Goal: Task Accomplishment & Management: Use online tool/utility

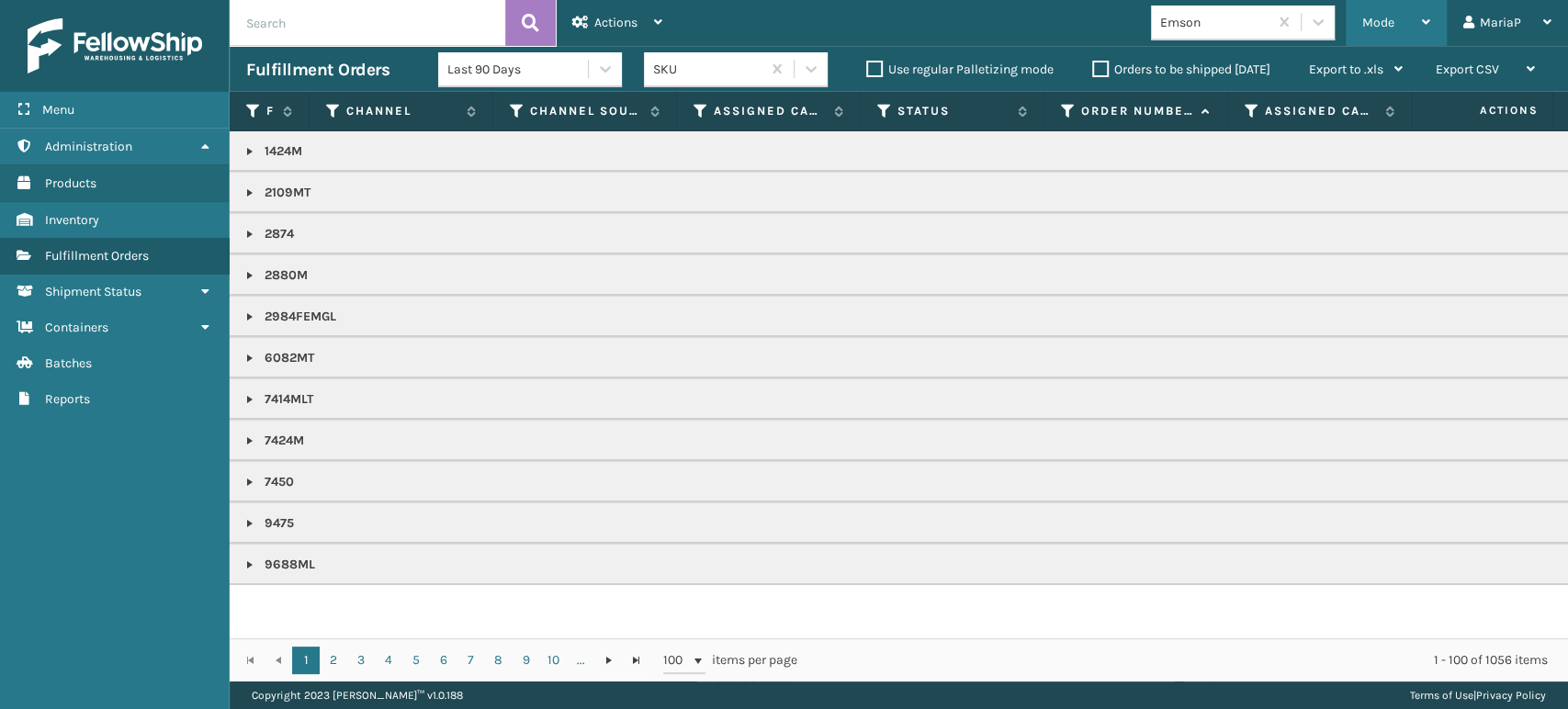
click at [1405, 16] on div "Mode" at bounding box center [1396, 23] width 68 height 46
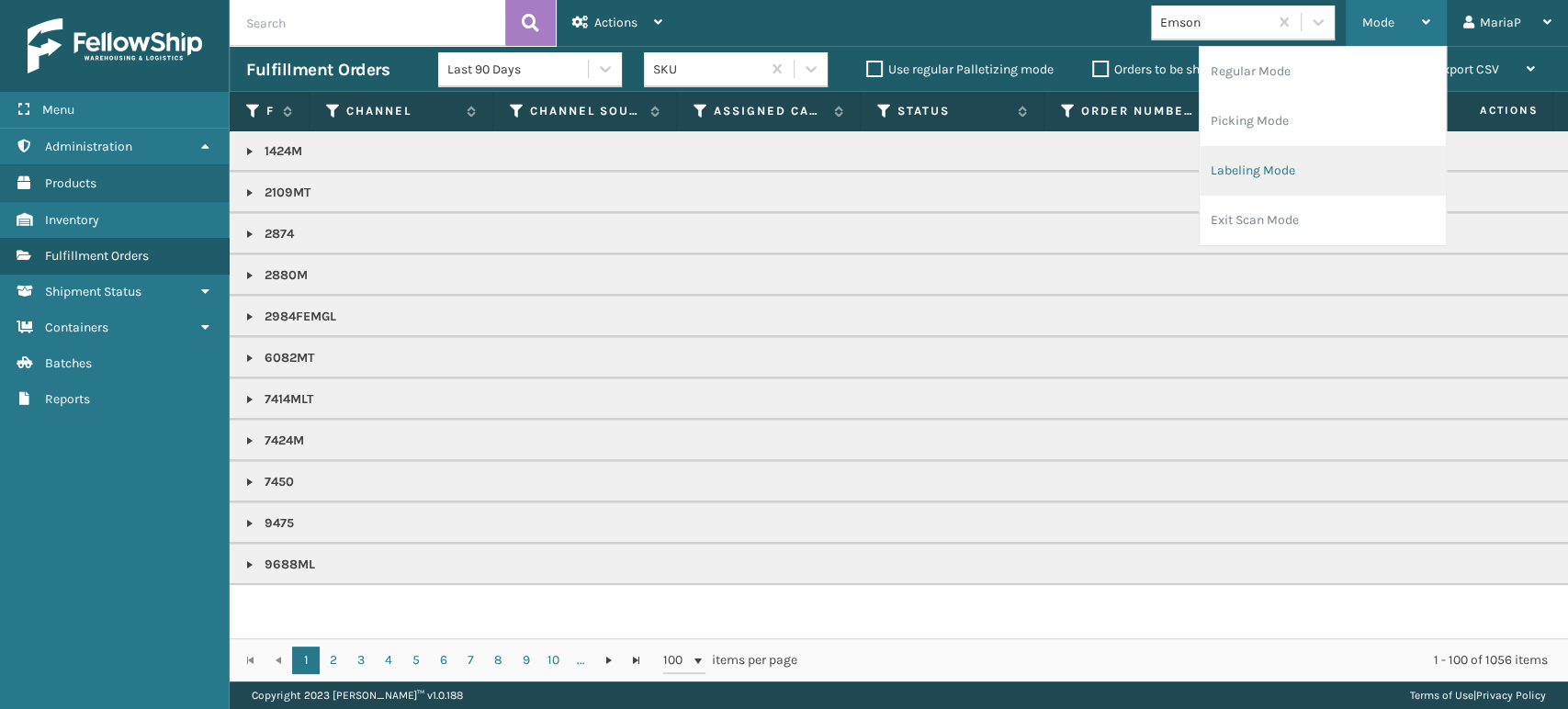
click at [1300, 168] on li "Labeling Mode" at bounding box center [1322, 171] width 246 height 50
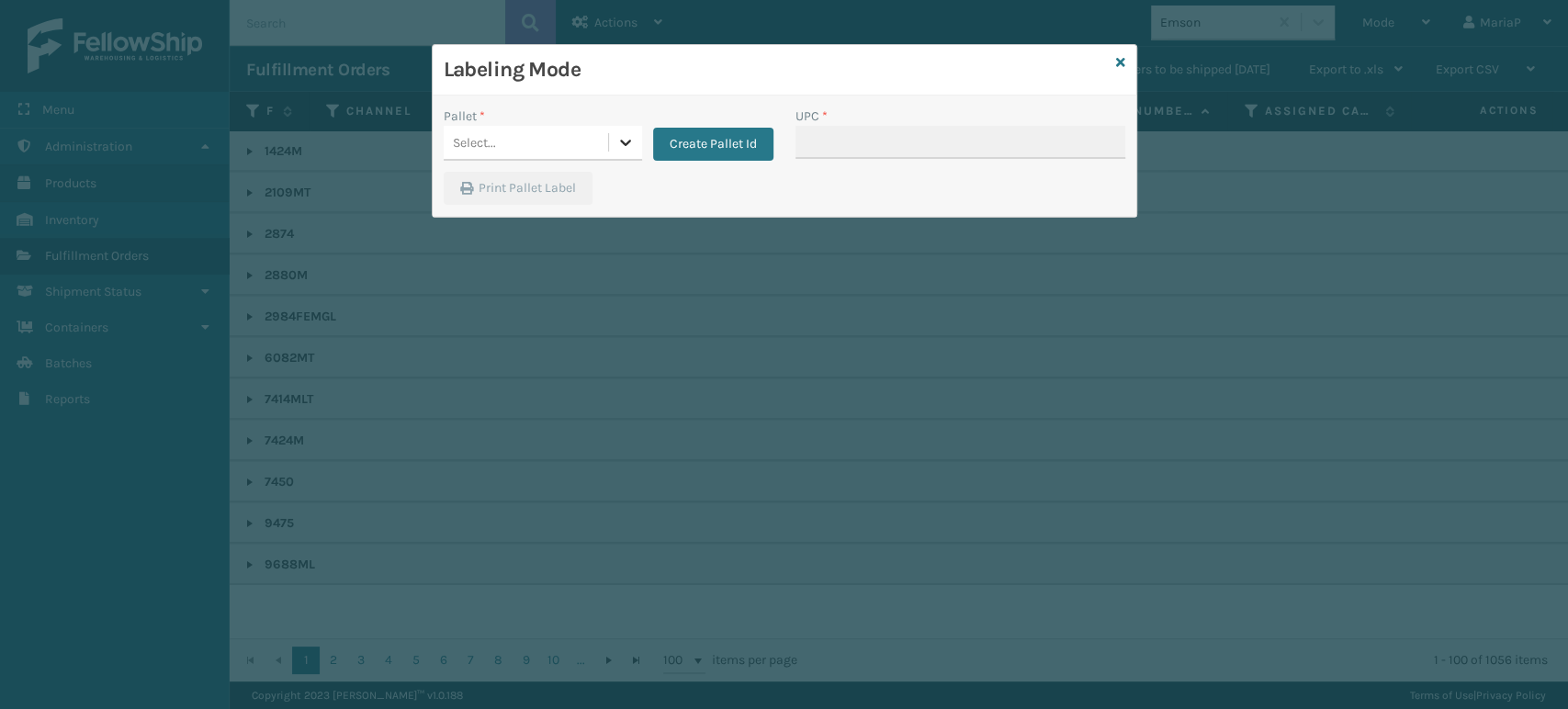
click at [623, 131] on div at bounding box center [625, 142] width 33 height 33
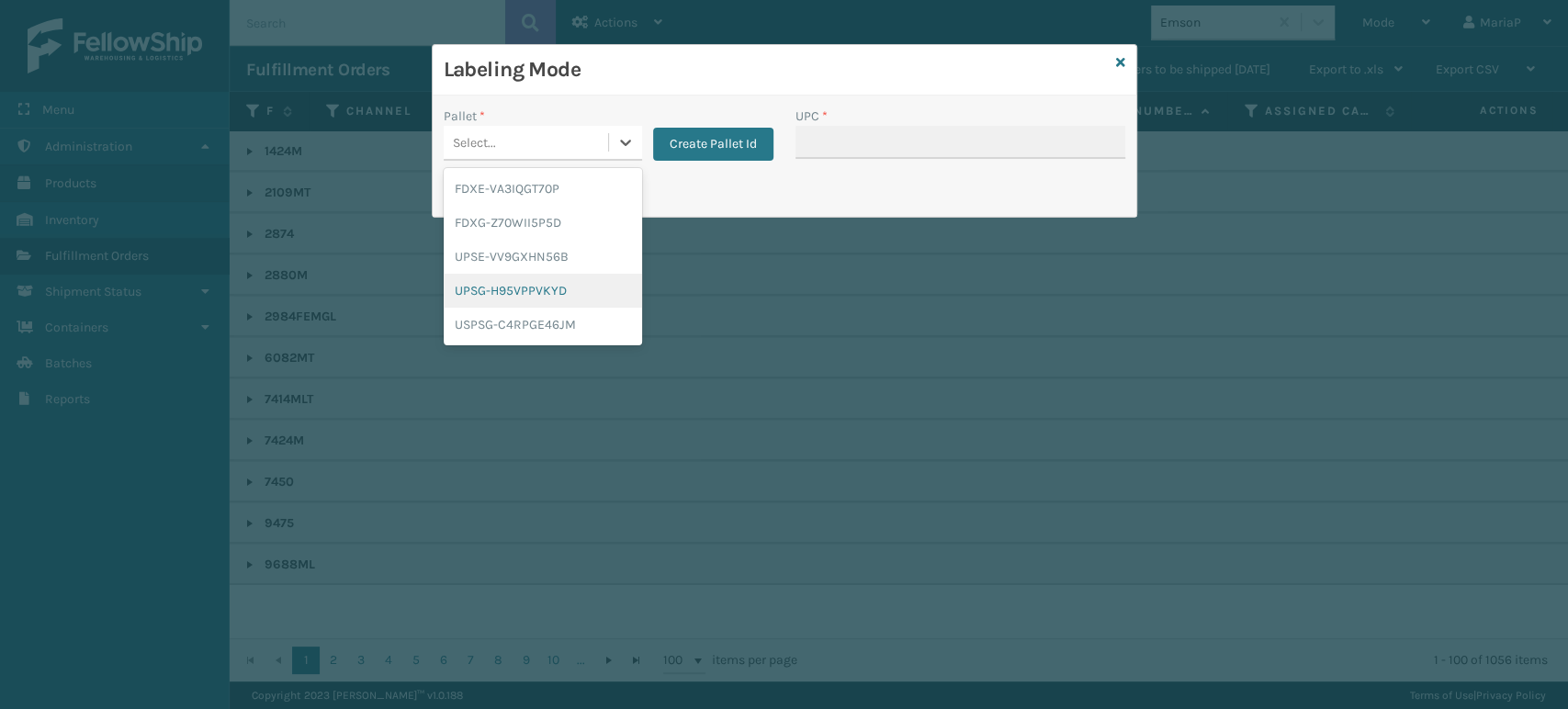
click at [547, 286] on div "UPSG-H95VPPVKYD" at bounding box center [543, 290] width 198 height 34
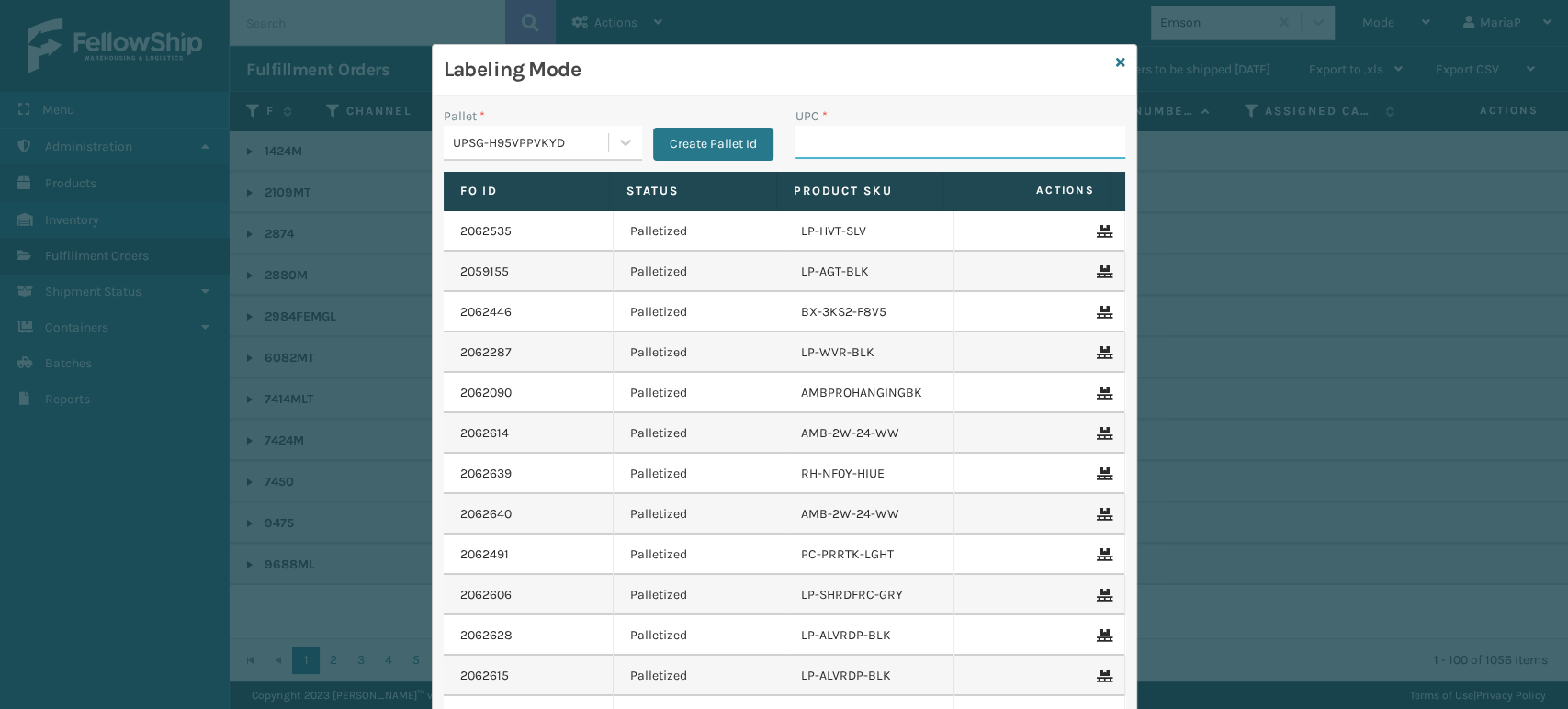
click at [845, 136] on input "UPC *" at bounding box center [959, 142] width 329 height 33
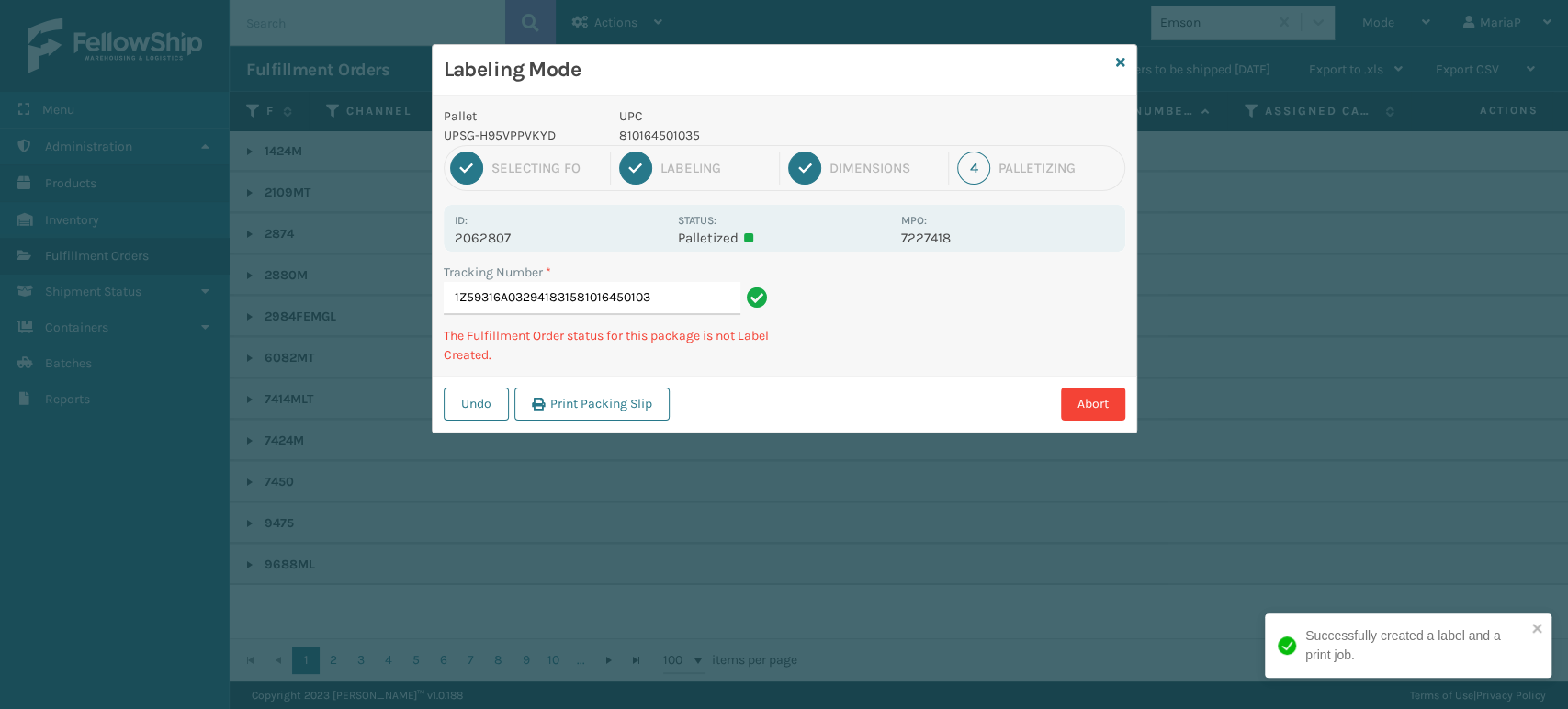
type input "1Z59316A0329418315810164501035"
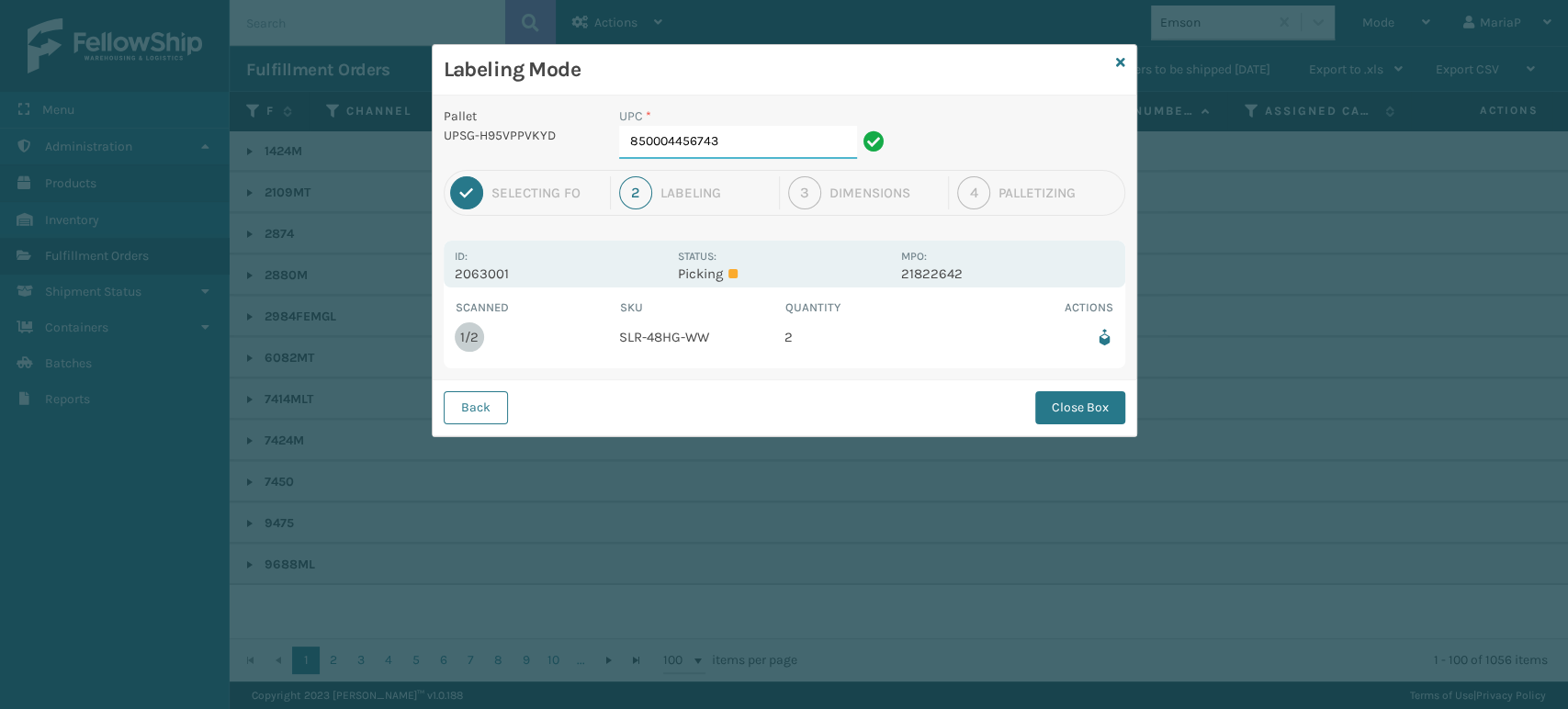
click at [744, 153] on input "850004456743" at bounding box center [738, 142] width 238 height 33
click at [1057, 402] on button "Close Box" at bounding box center [1080, 408] width 90 height 33
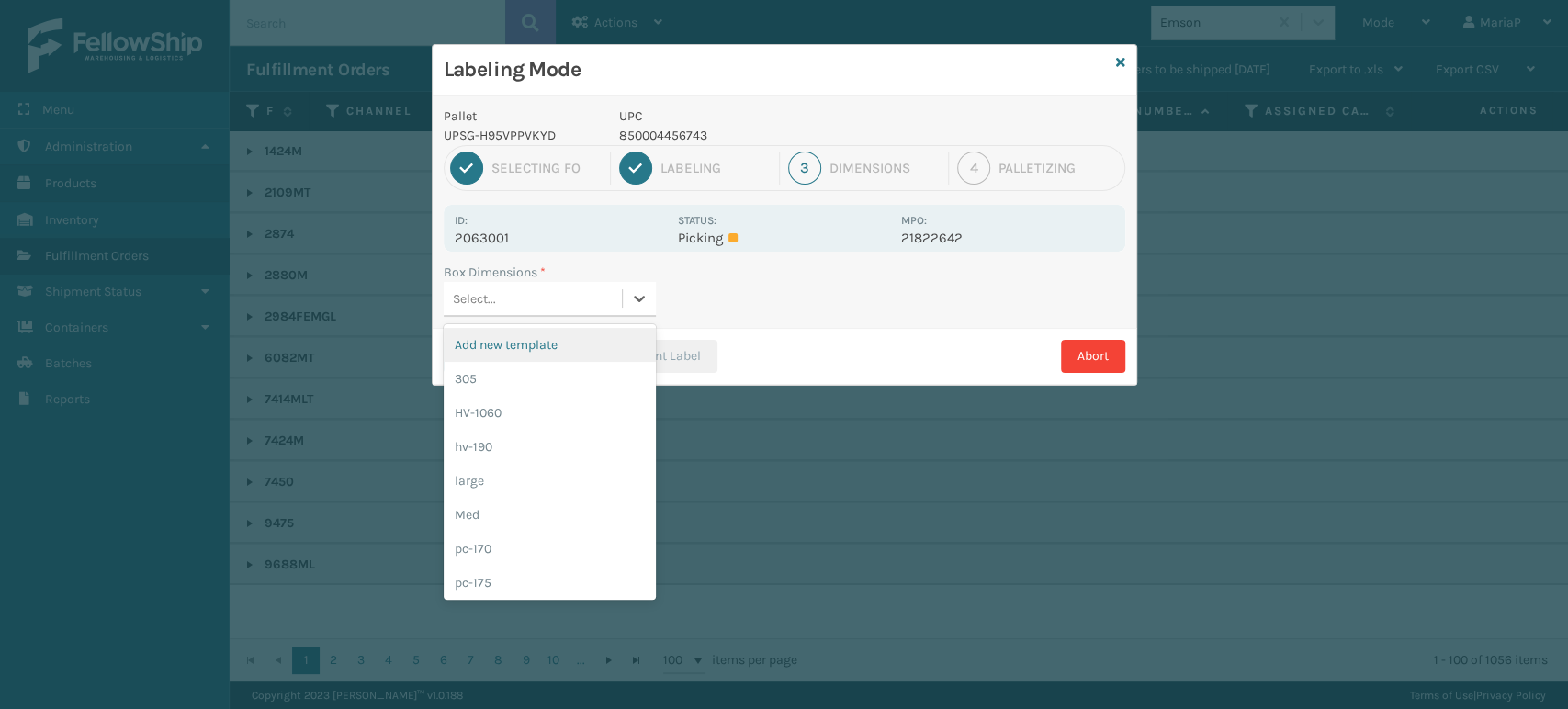
click at [542, 305] on div "Select..." at bounding box center [533, 299] width 178 height 30
type input "MD"
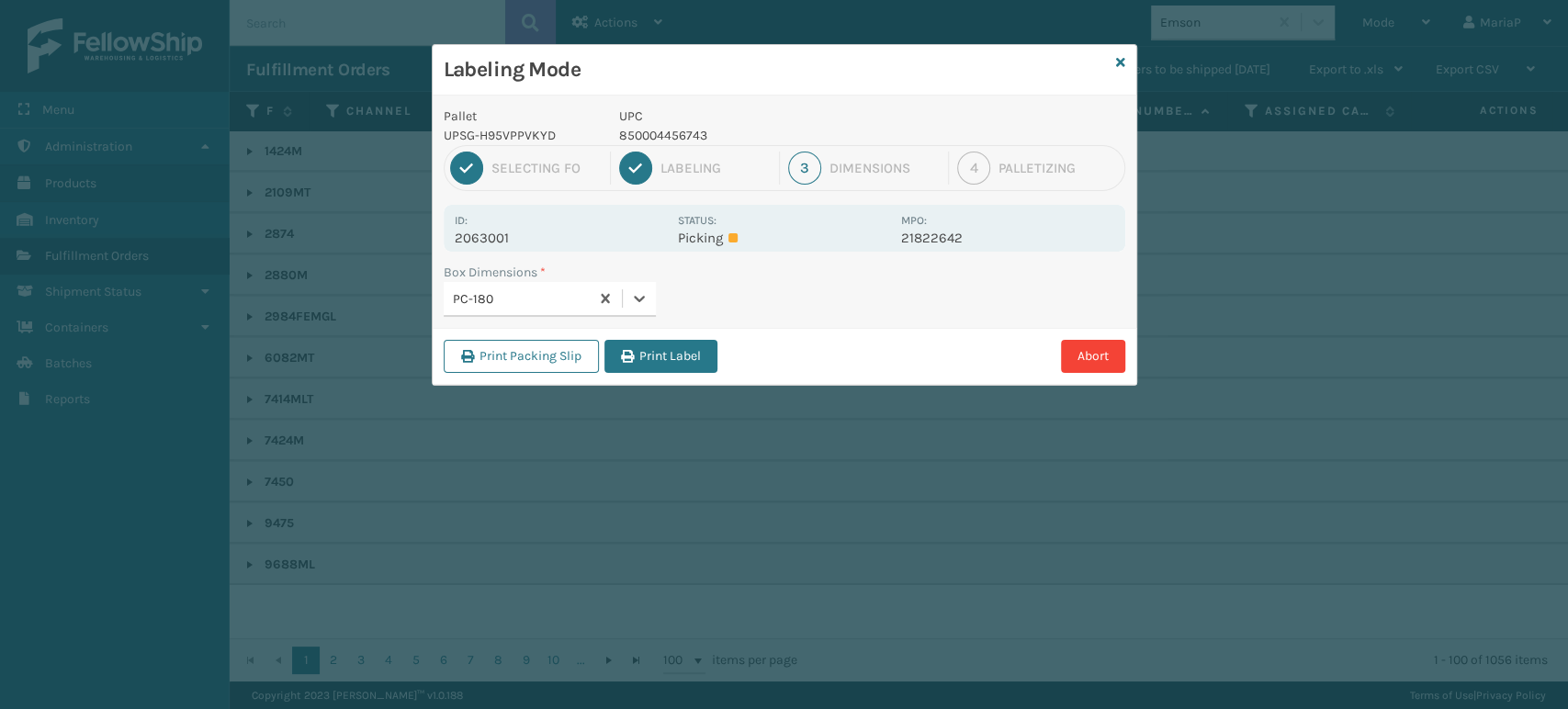
click at [576, 299] on div "PC-180" at bounding box center [521, 299] width 138 height 20
type input "MED"
click at [649, 351] on button "Print Label" at bounding box center [661, 357] width 113 height 33
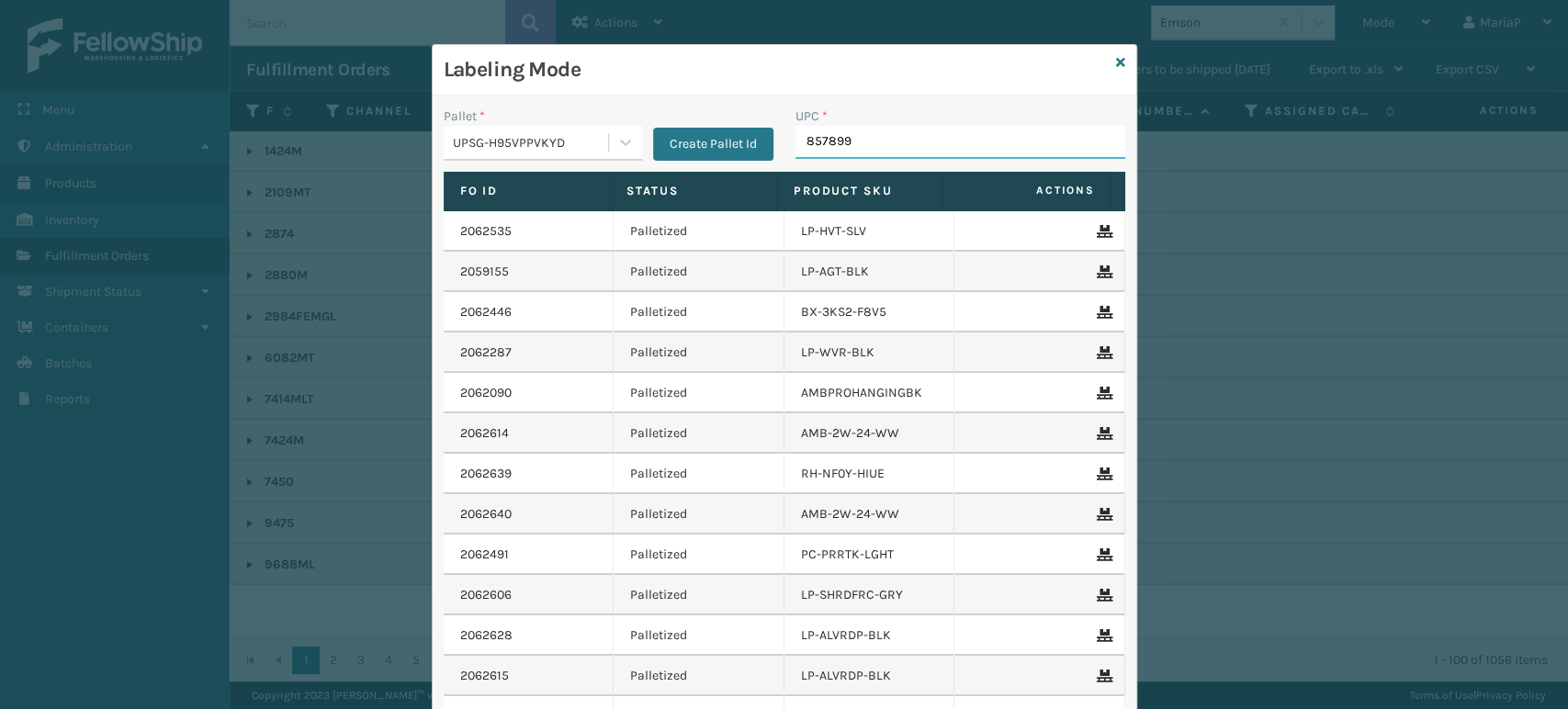
type input "8578990"
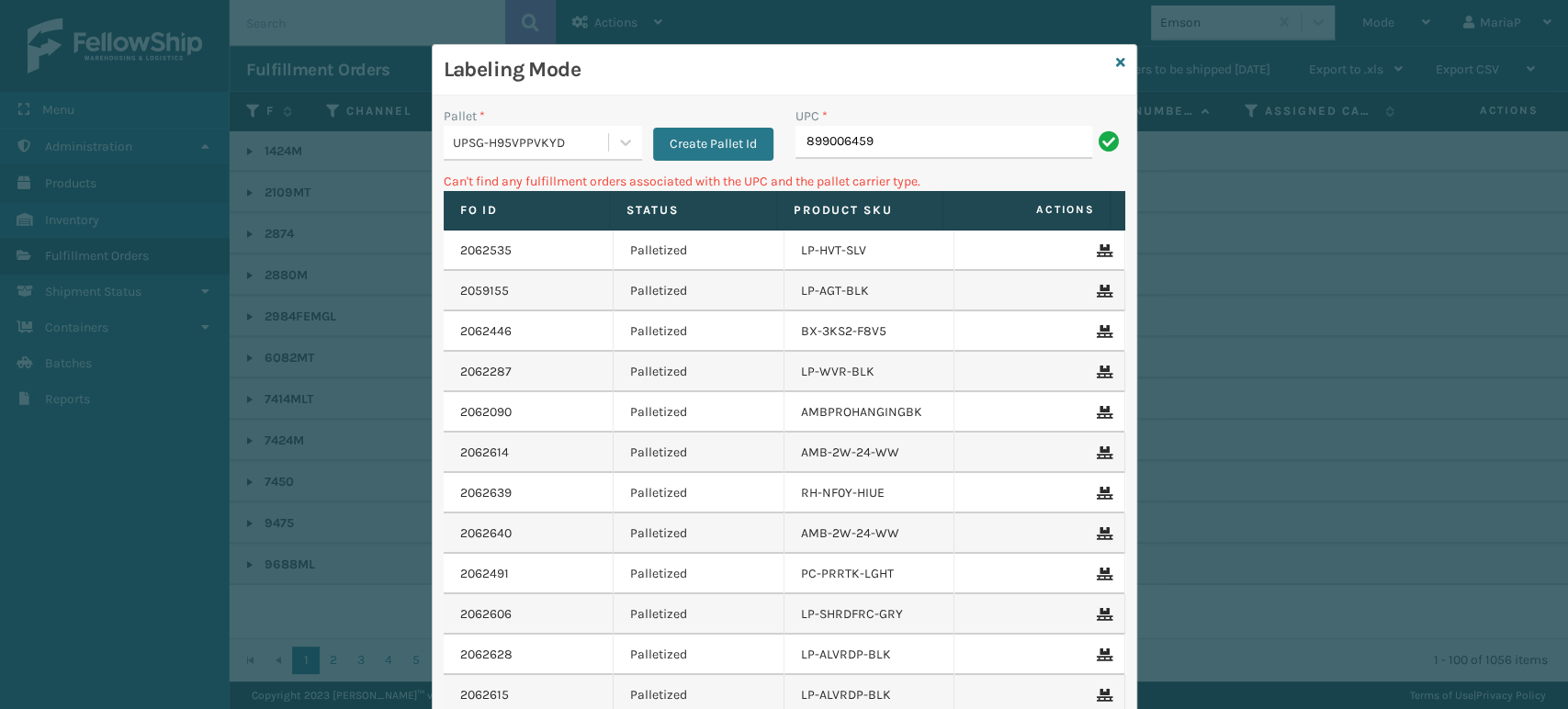
click at [889, 151] on input "899006459" at bounding box center [943, 142] width 297 height 33
click at [889, 149] on input "899006459" at bounding box center [943, 142] width 297 height 33
click at [890, 149] on input "899006459" at bounding box center [943, 142] width 297 height 33
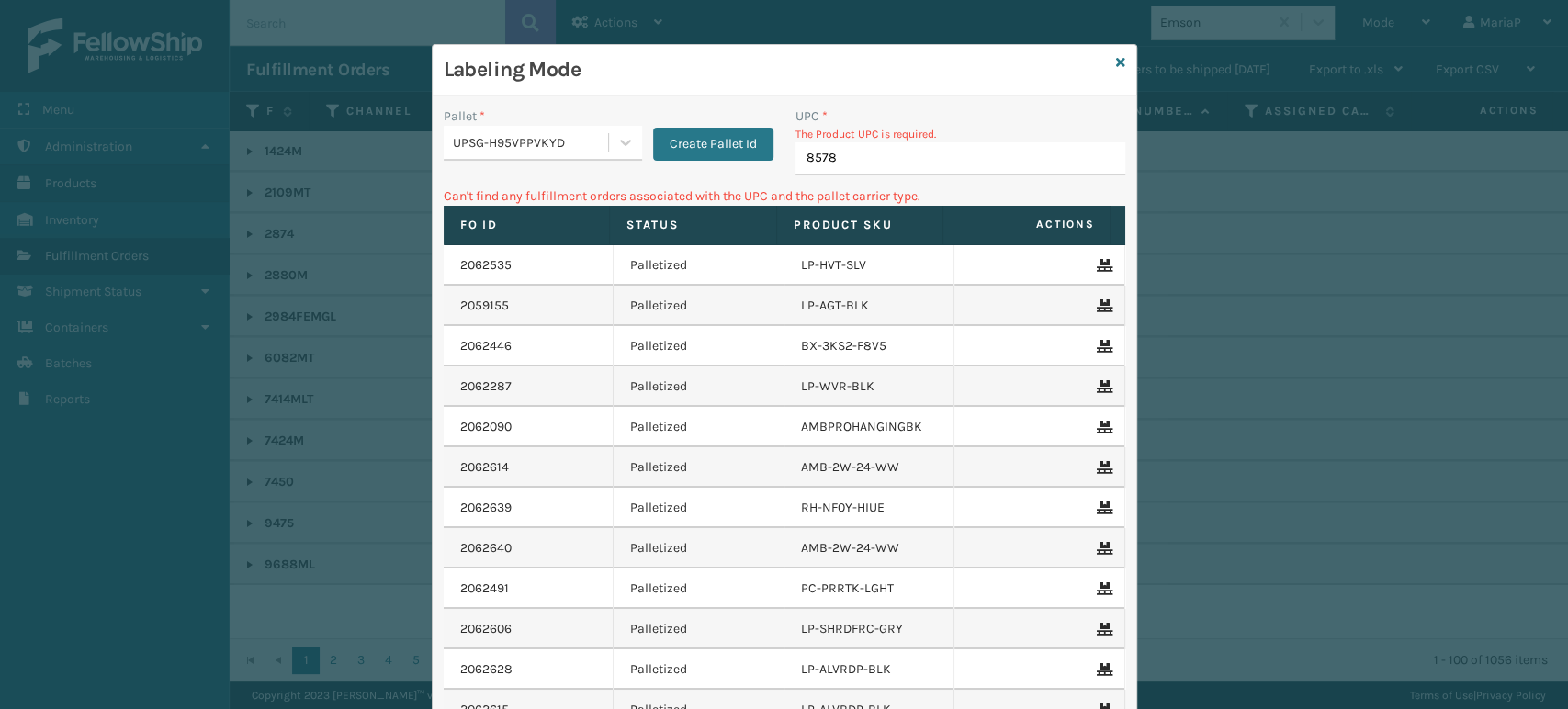
type input "85789"
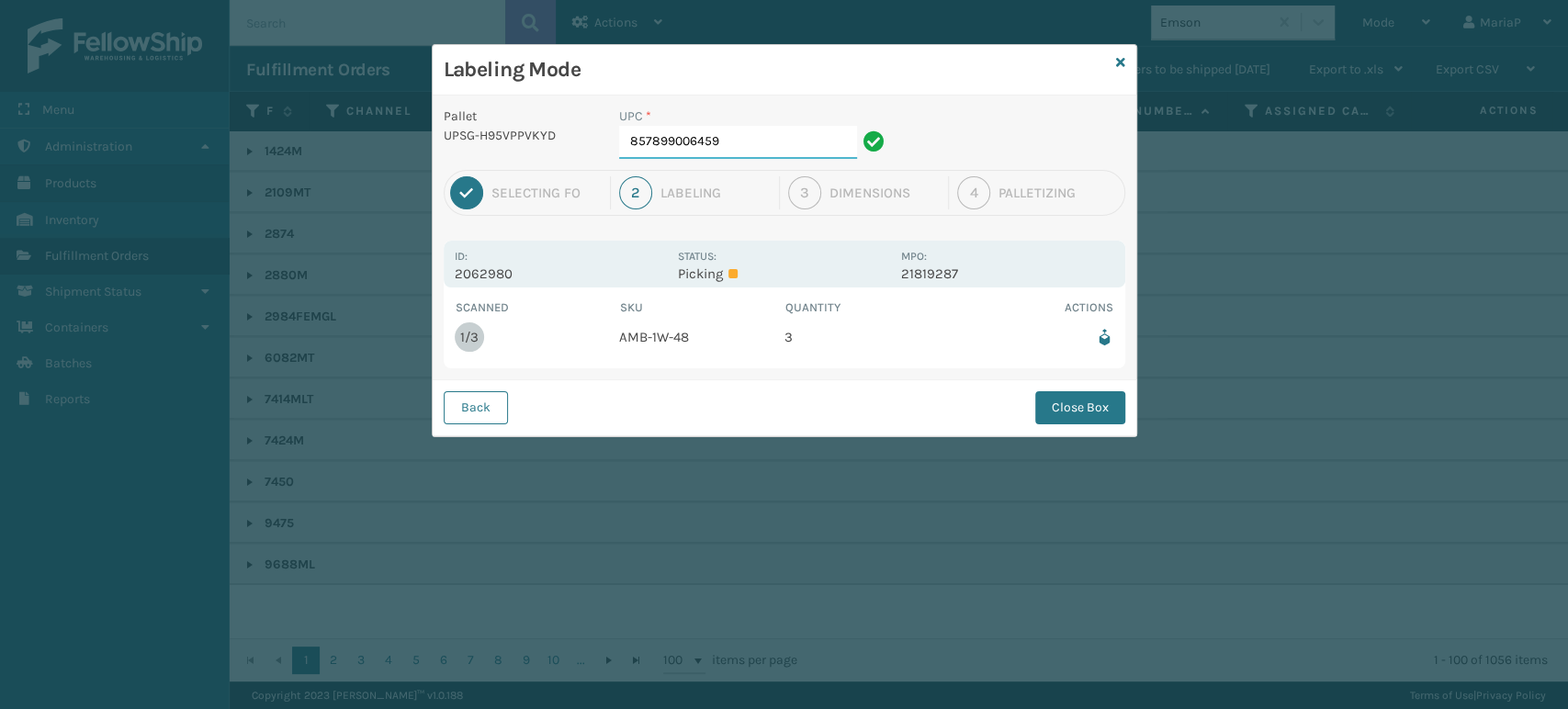
click at [774, 143] on input "857899006459" at bounding box center [738, 142] width 238 height 33
click at [1040, 395] on button "Close Box" at bounding box center [1080, 408] width 90 height 33
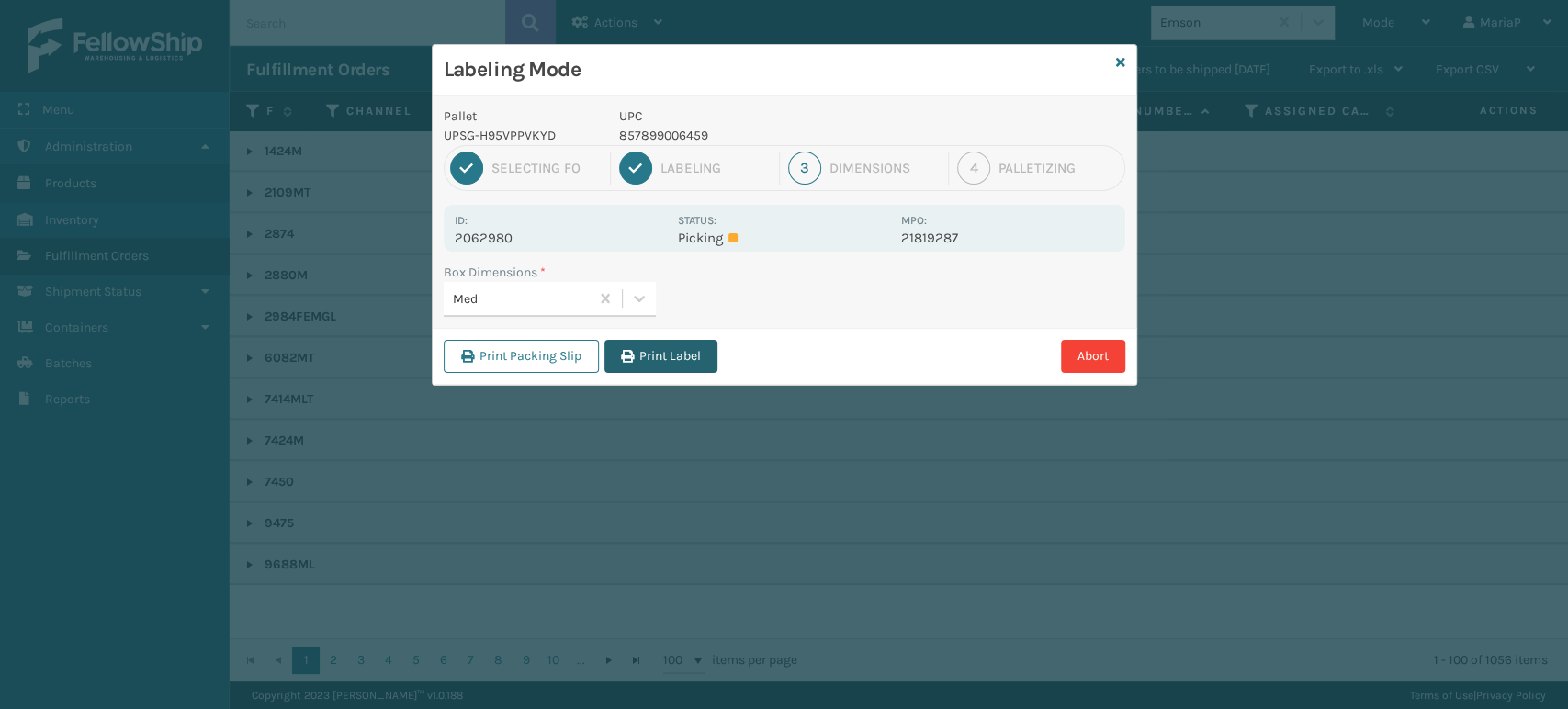
click at [669, 347] on button "Print Label" at bounding box center [661, 357] width 113 height 33
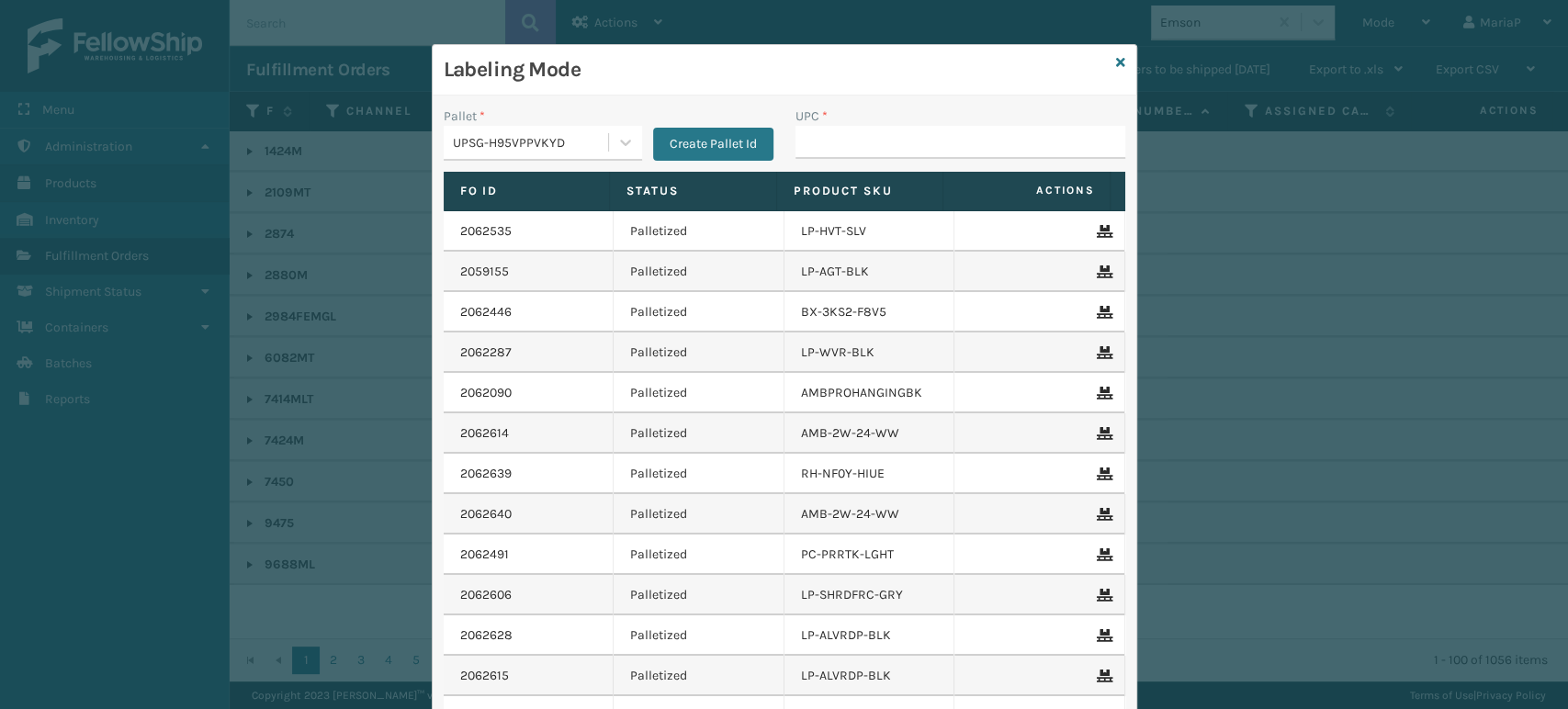
click at [1116, 61] on div "Labeling Mode" at bounding box center [784, 71] width 704 height 51
click at [1115, 59] on icon at bounding box center [1119, 62] width 9 height 13
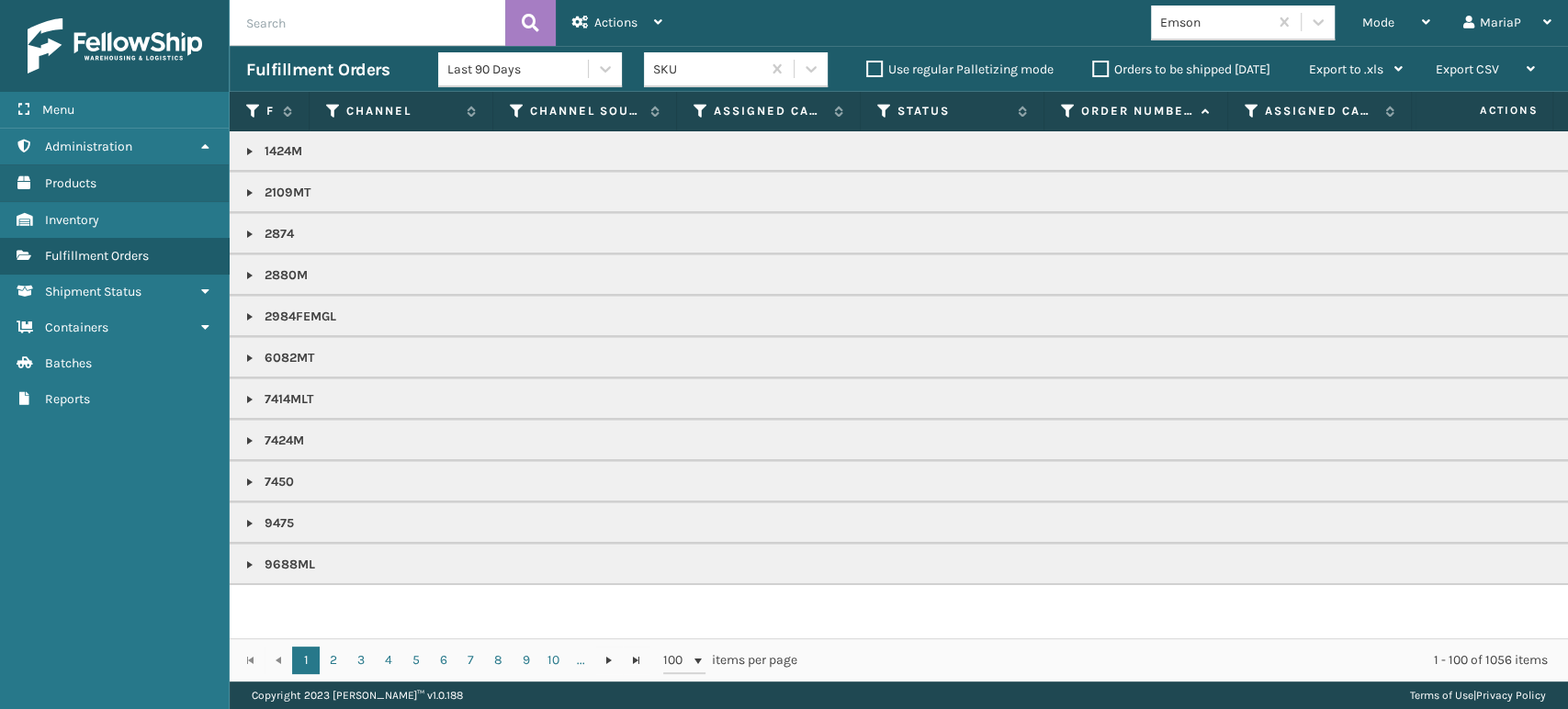
click at [1214, 25] on div "Emson" at bounding box center [1214, 23] width 110 height 20
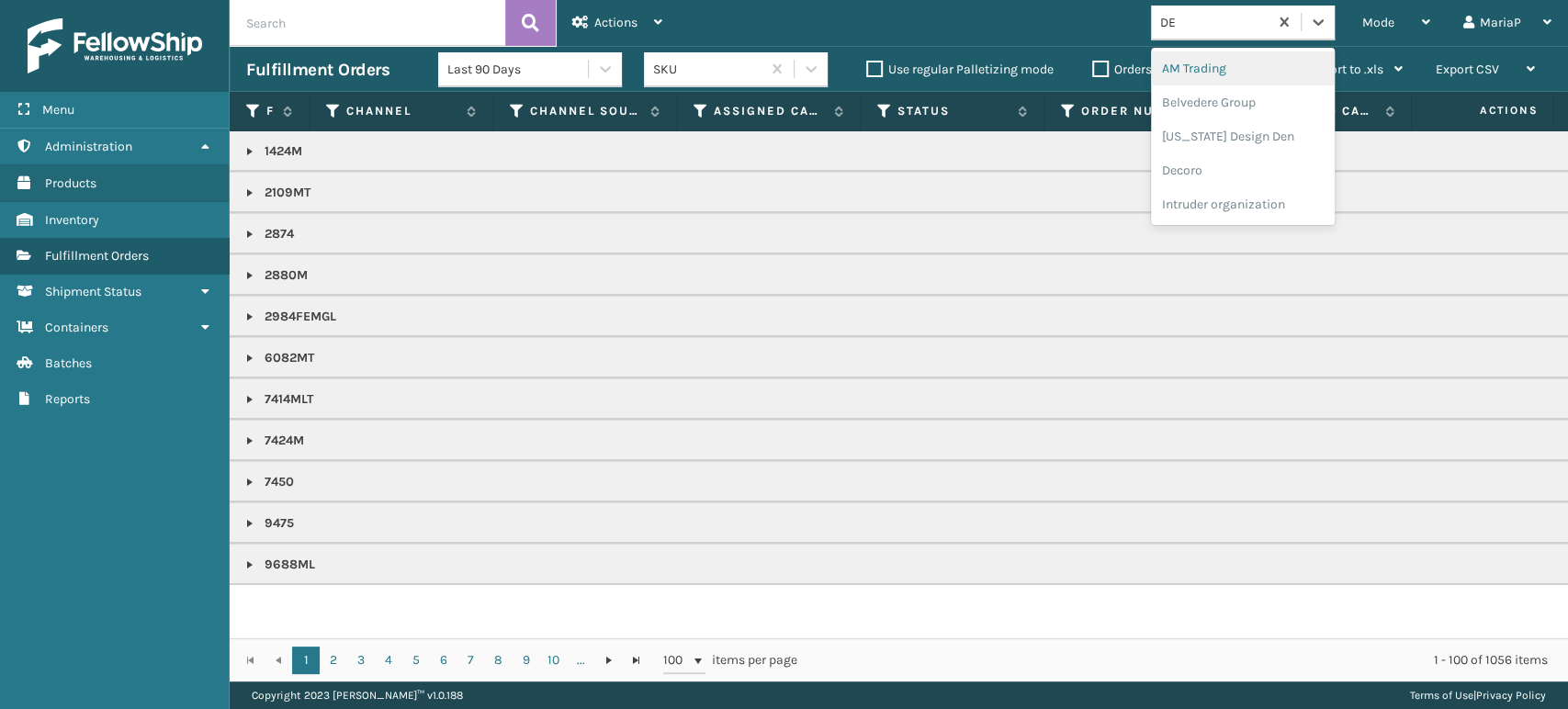
type input "DEC"
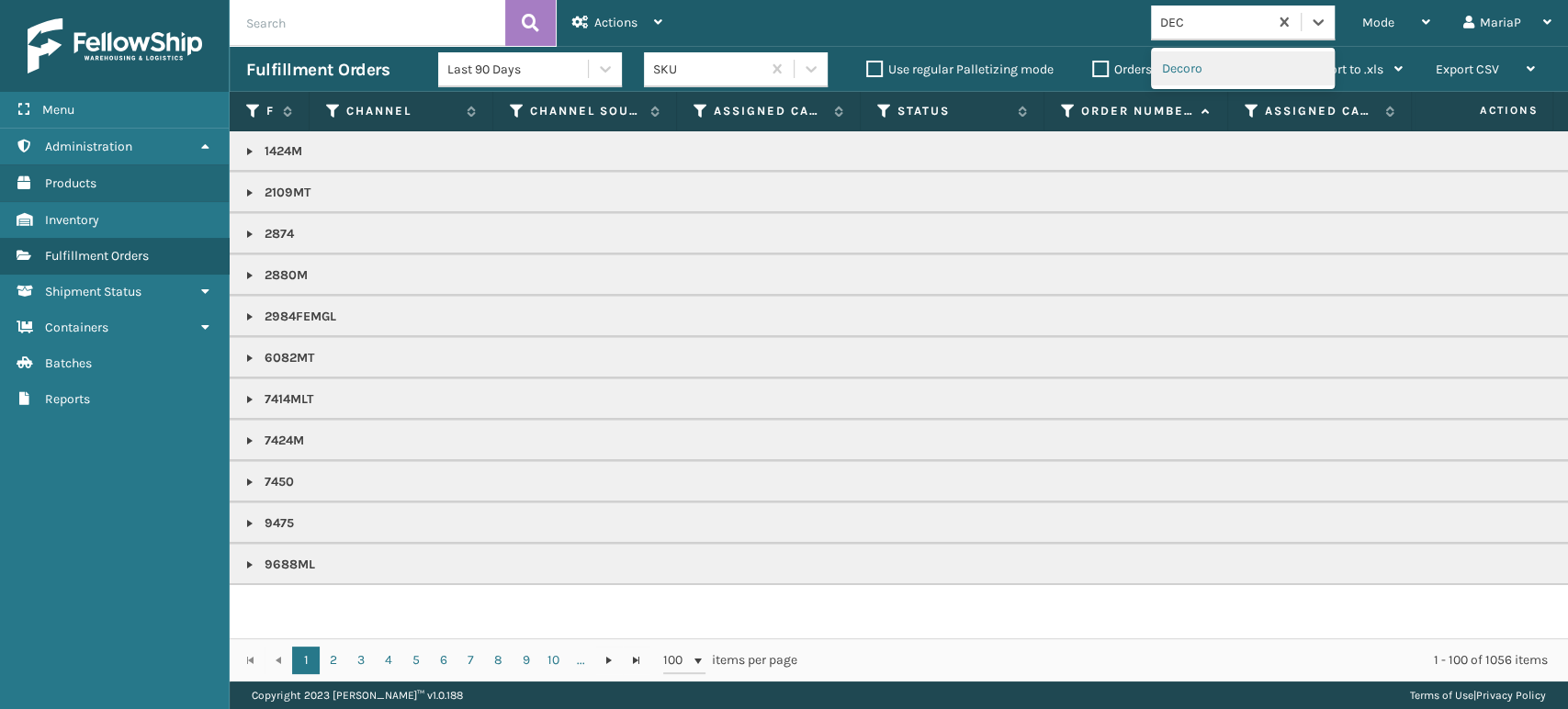
click at [1187, 76] on div "Decoro" at bounding box center [1242, 68] width 183 height 34
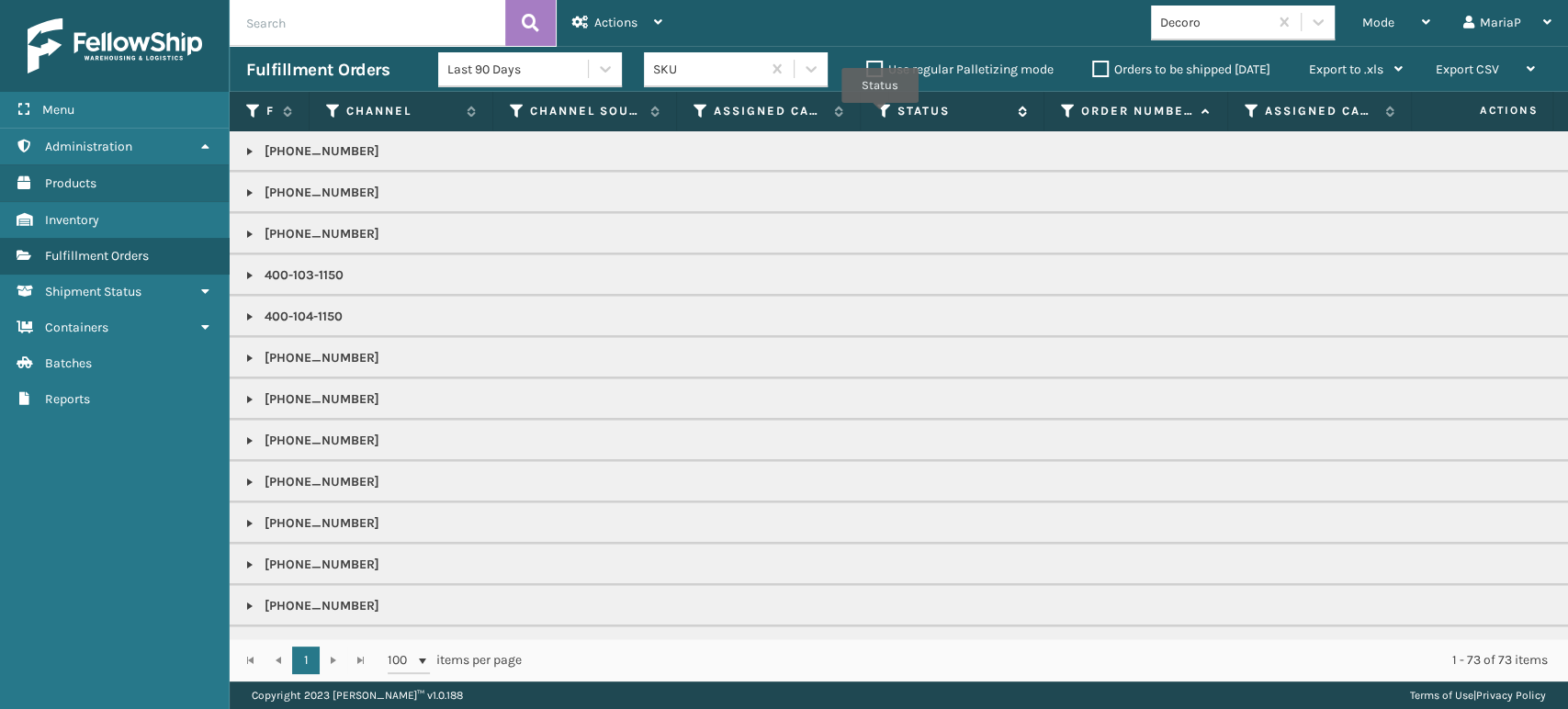
click at [880, 116] on icon at bounding box center [884, 111] width 15 height 17
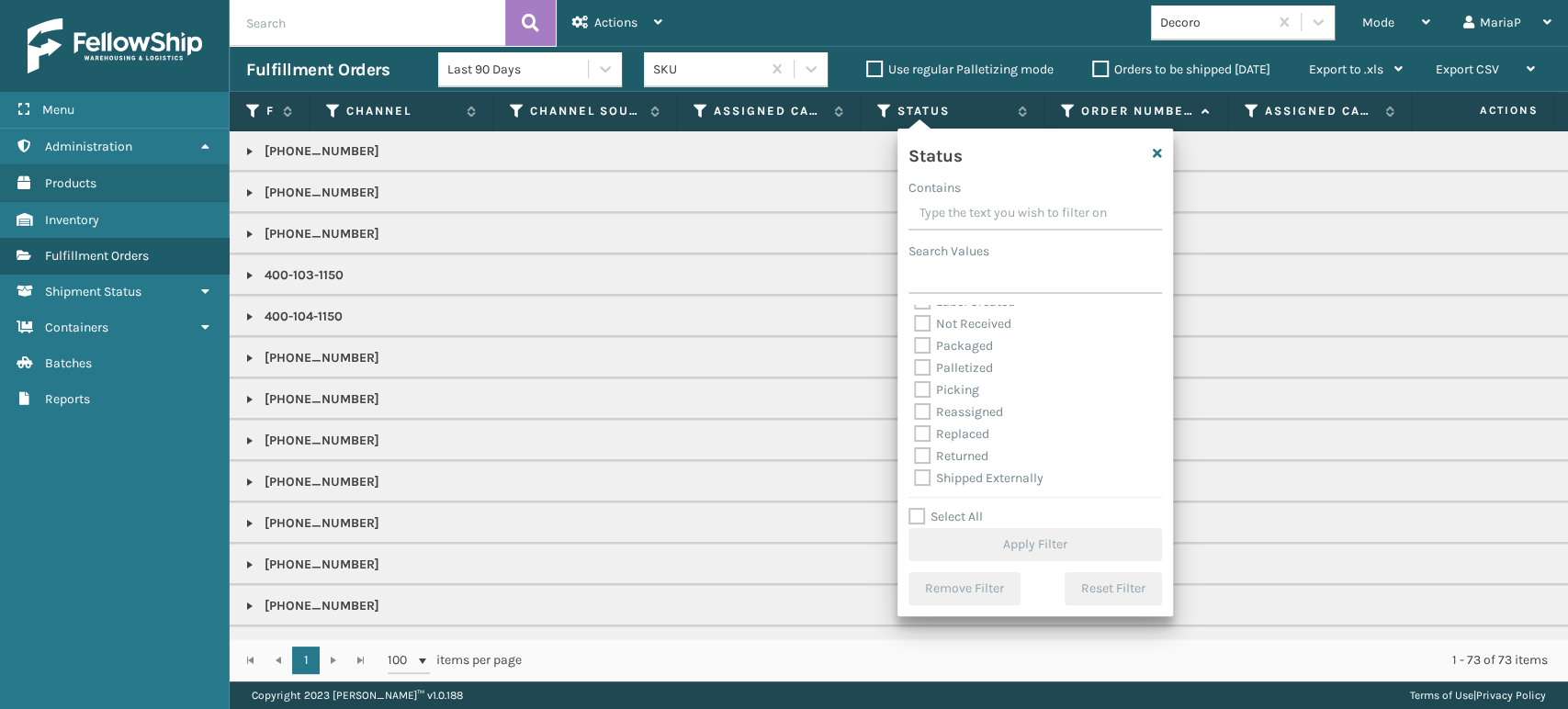
scroll to position [103, 0]
click at [919, 388] on label "Picking" at bounding box center [946, 389] width 66 height 16
click at [914, 388] on input "Picking" at bounding box center [913, 384] width 1 height 12
checkbox input "true"
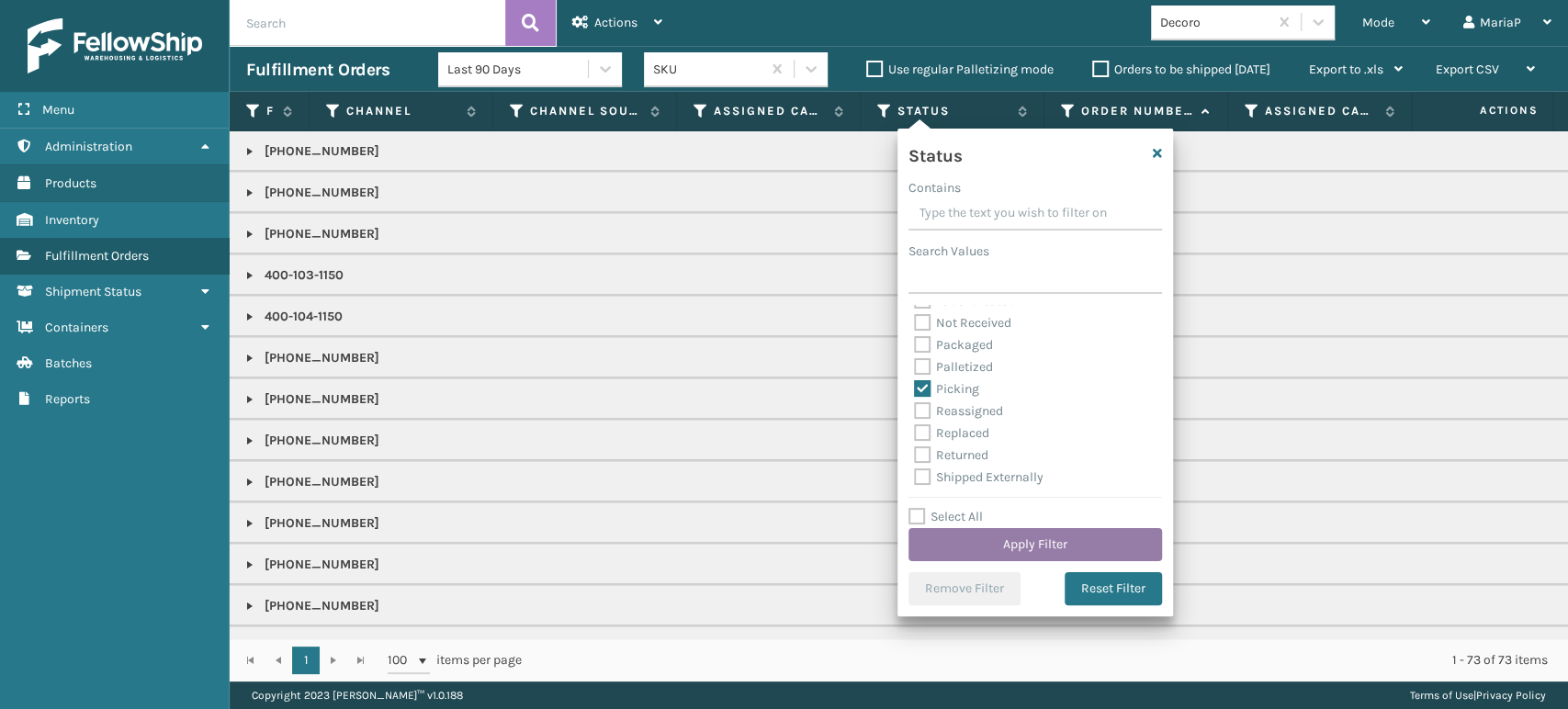
click at [1043, 534] on button "Apply Filter" at bounding box center [1035, 545] width 254 height 33
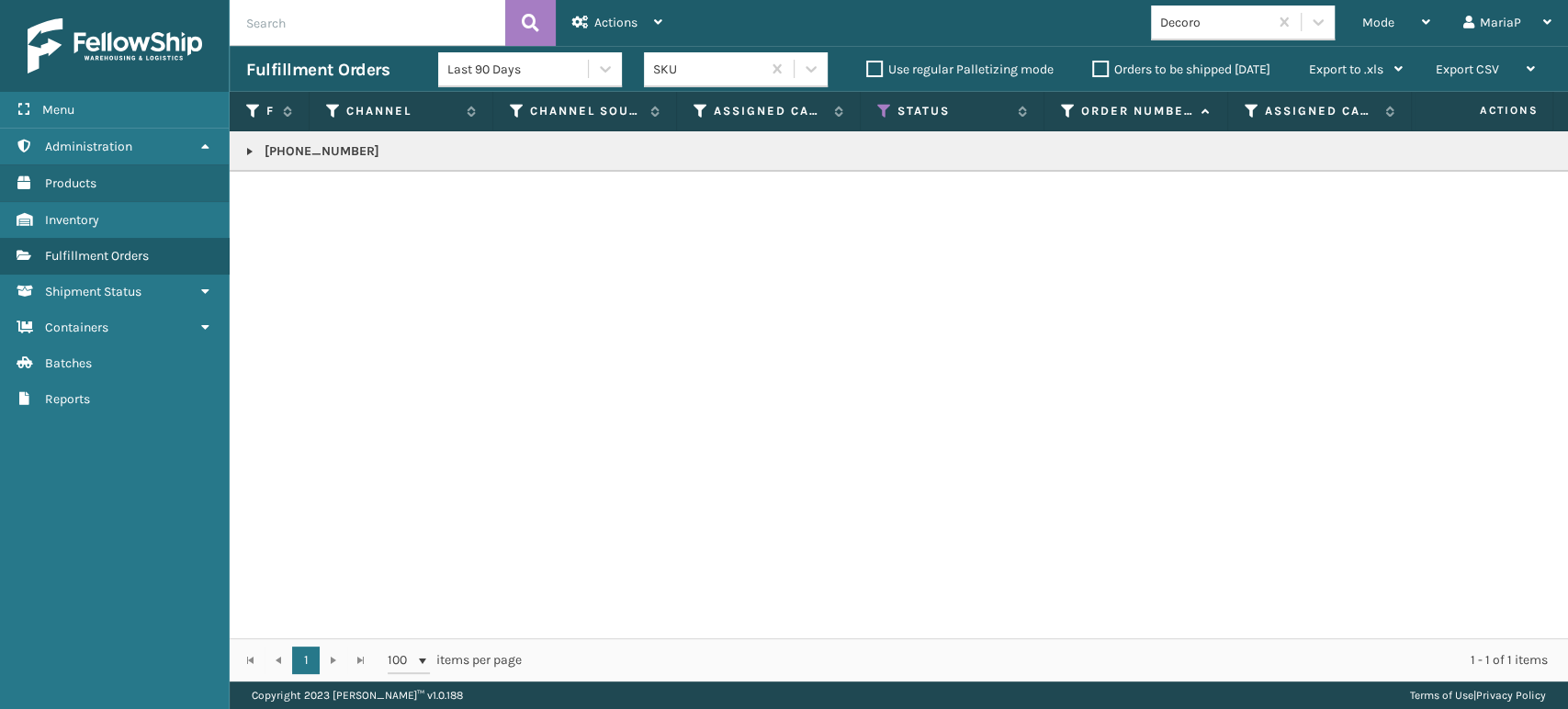
click at [250, 148] on link at bounding box center [249, 151] width 15 height 15
click at [322, 211] on link "2062850" at bounding box center [301, 210] width 52 height 19
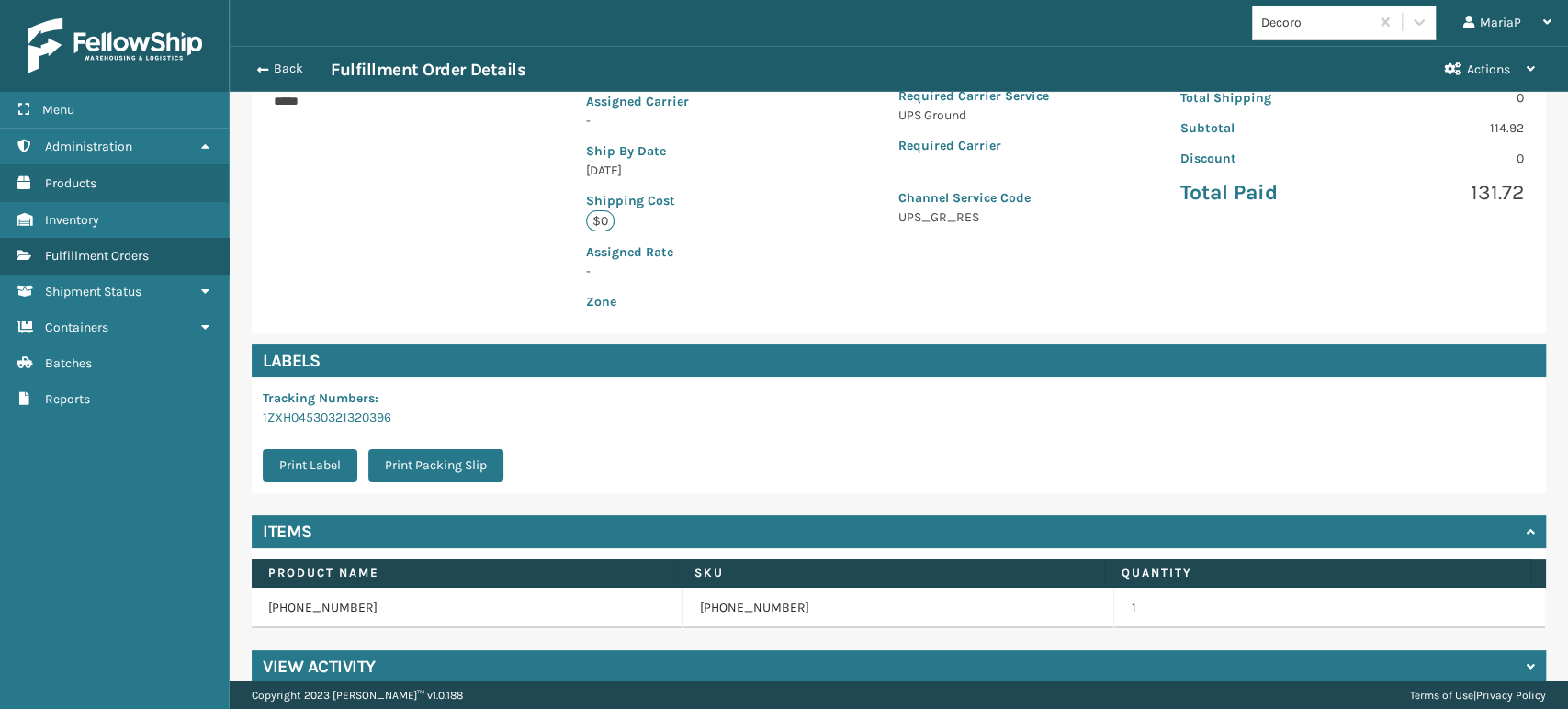
scroll to position [374, 0]
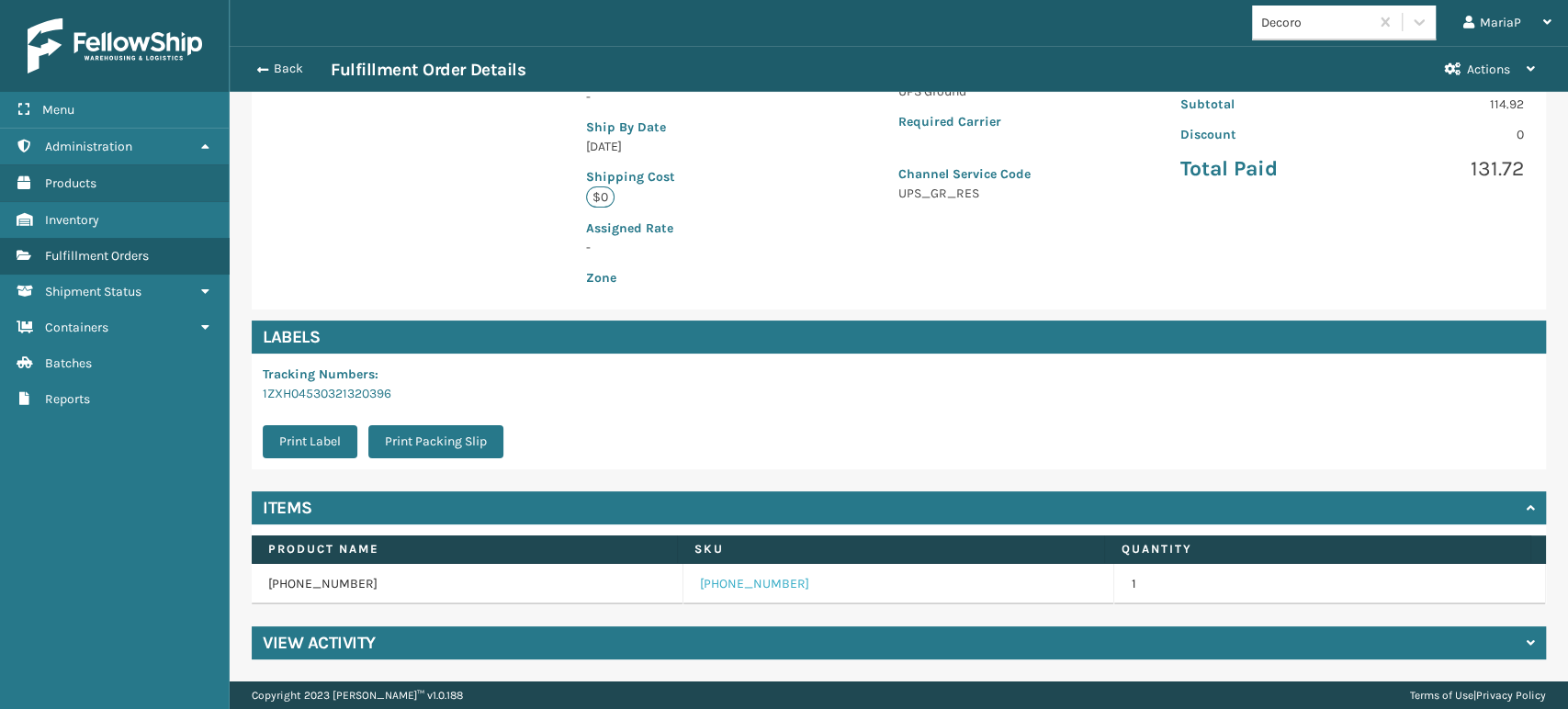
click at [742, 577] on link "[PHONE_NUMBER]" at bounding box center [755, 584] width 110 height 19
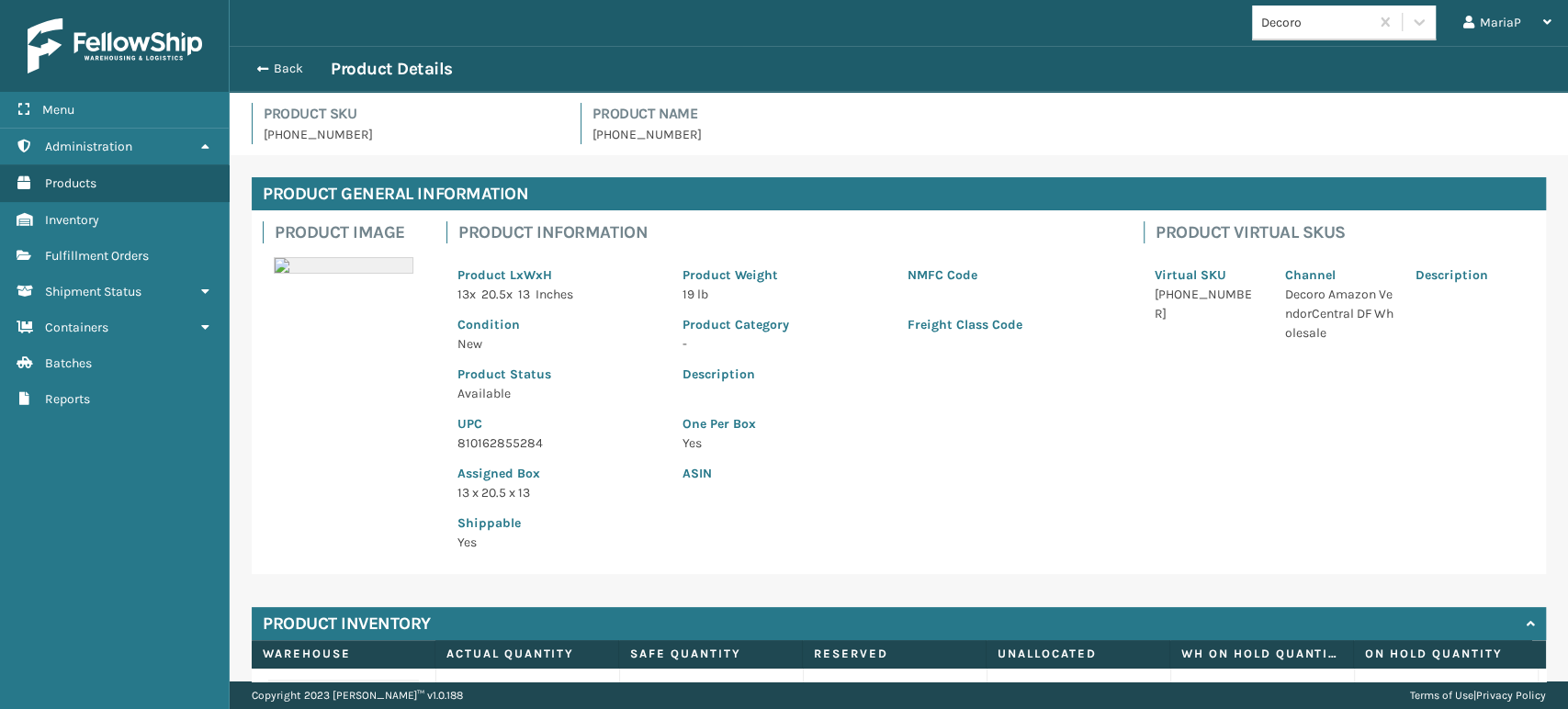
click at [510, 446] on p "810162855284" at bounding box center [559, 443] width 203 height 20
copy p "810162855284"
click at [295, 70] on button "Back" at bounding box center [288, 69] width 84 height 17
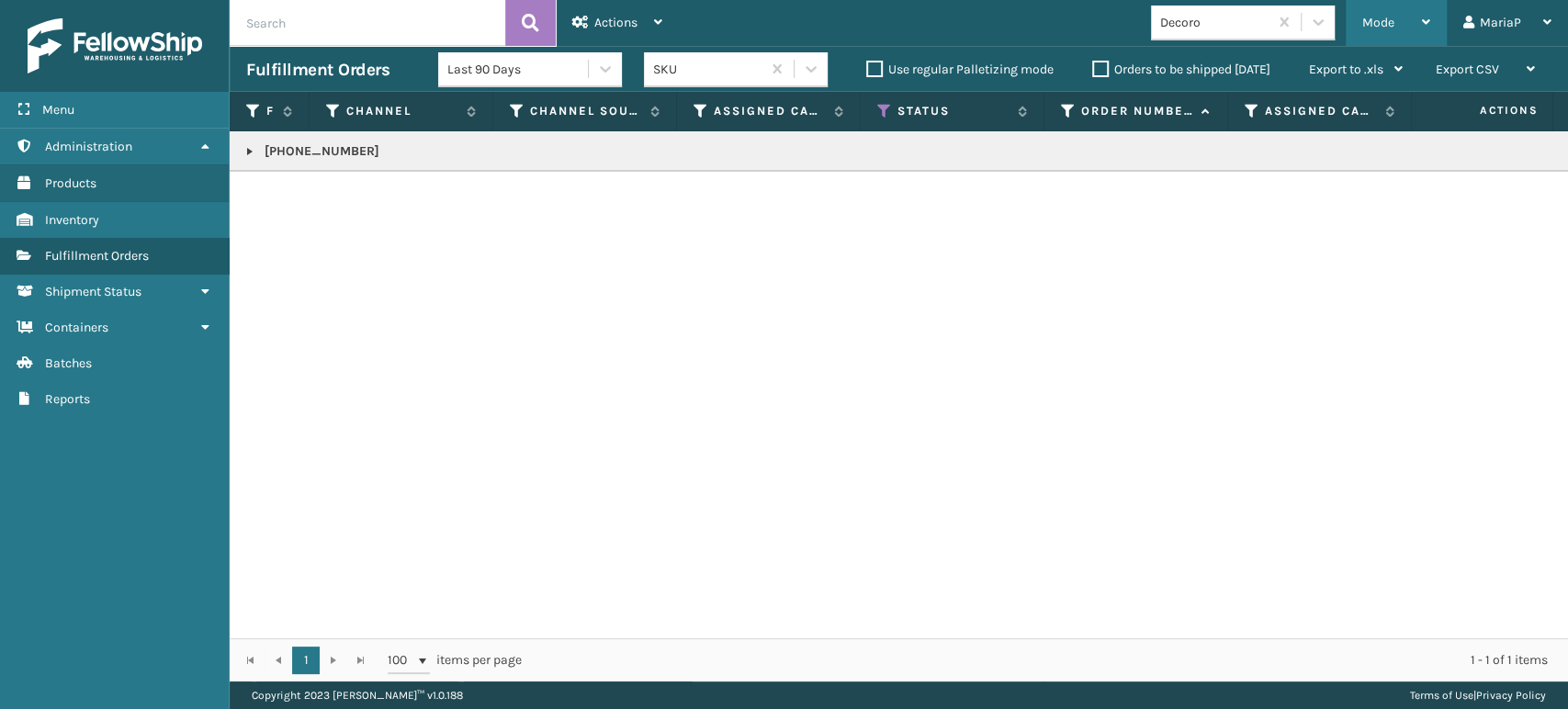
click at [1395, 9] on div "Mode" at bounding box center [1396, 23] width 68 height 46
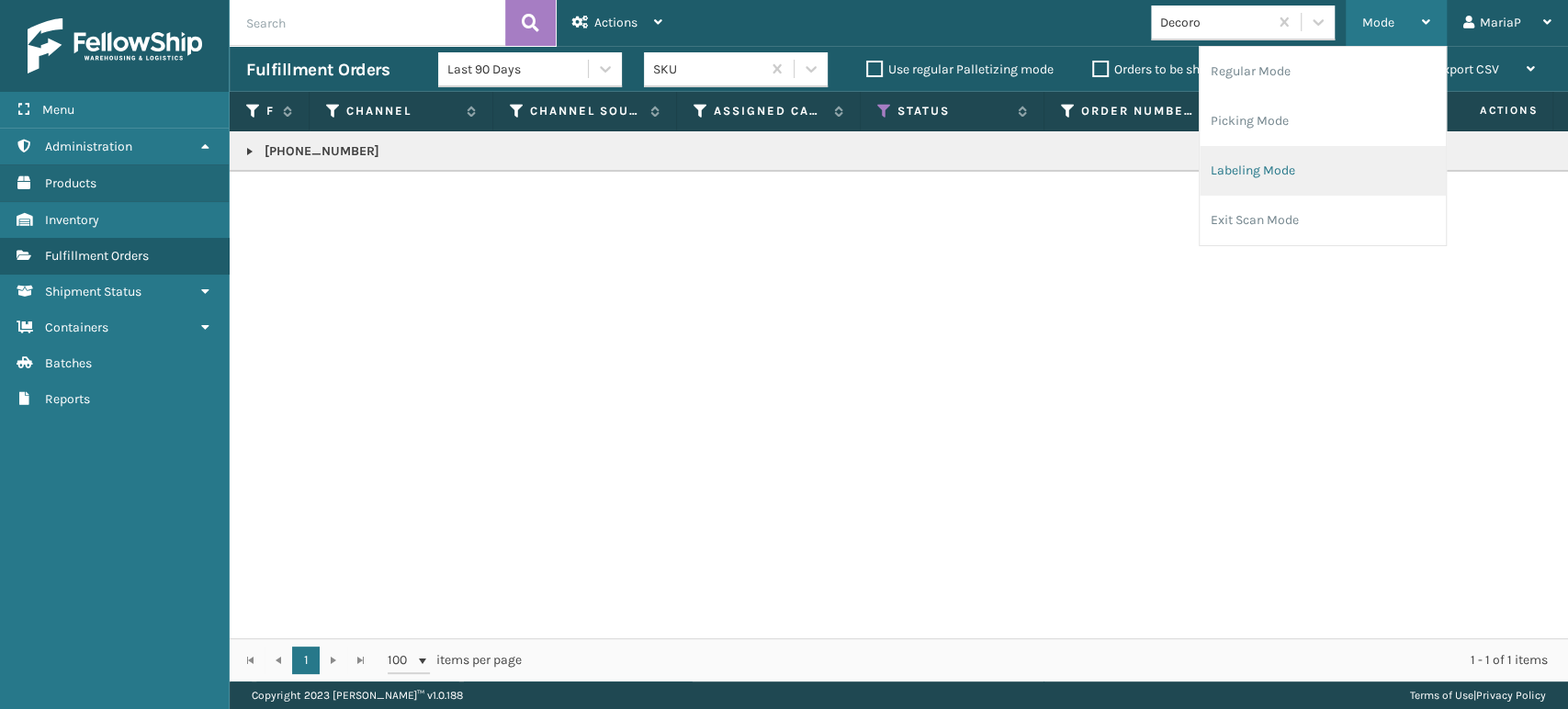
drag, startPoint x: 1380, startPoint y: 187, endPoint x: 1366, endPoint y: 181, distance: 15.2
click at [1366, 181] on li "Labeling Mode" at bounding box center [1322, 171] width 246 height 50
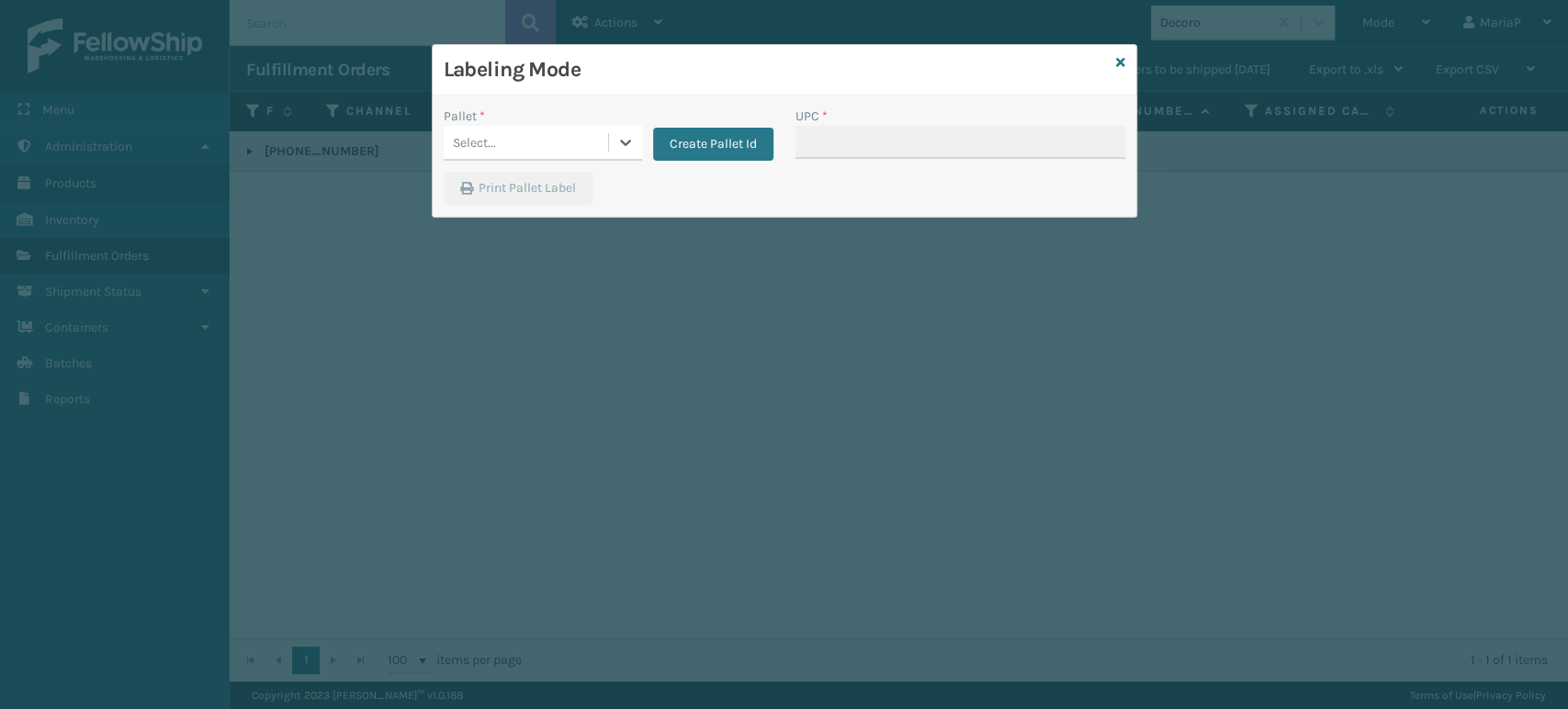
click at [522, 131] on div "Select..." at bounding box center [526, 142] width 165 height 30
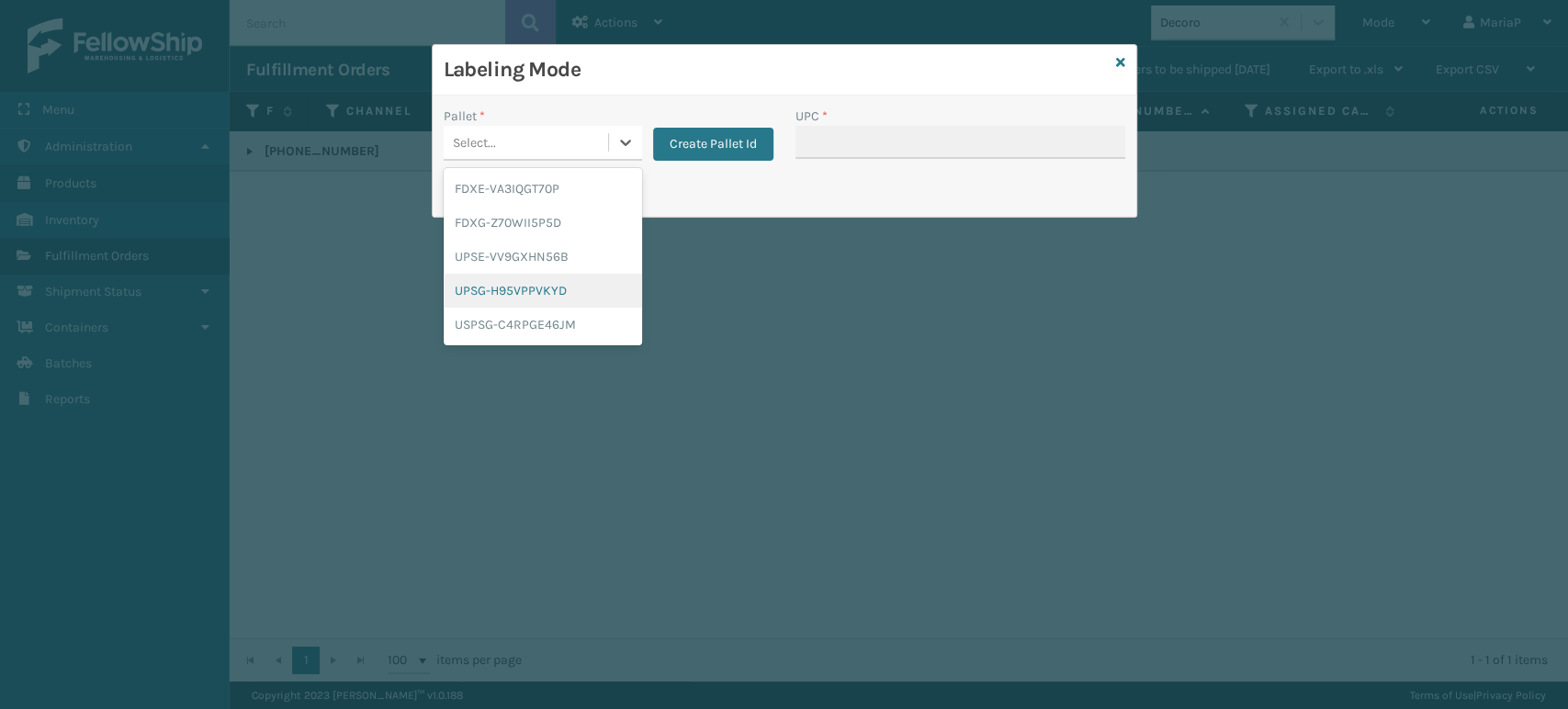
click at [544, 288] on div "UPSG-H95VPPVKYD" at bounding box center [543, 290] width 198 height 34
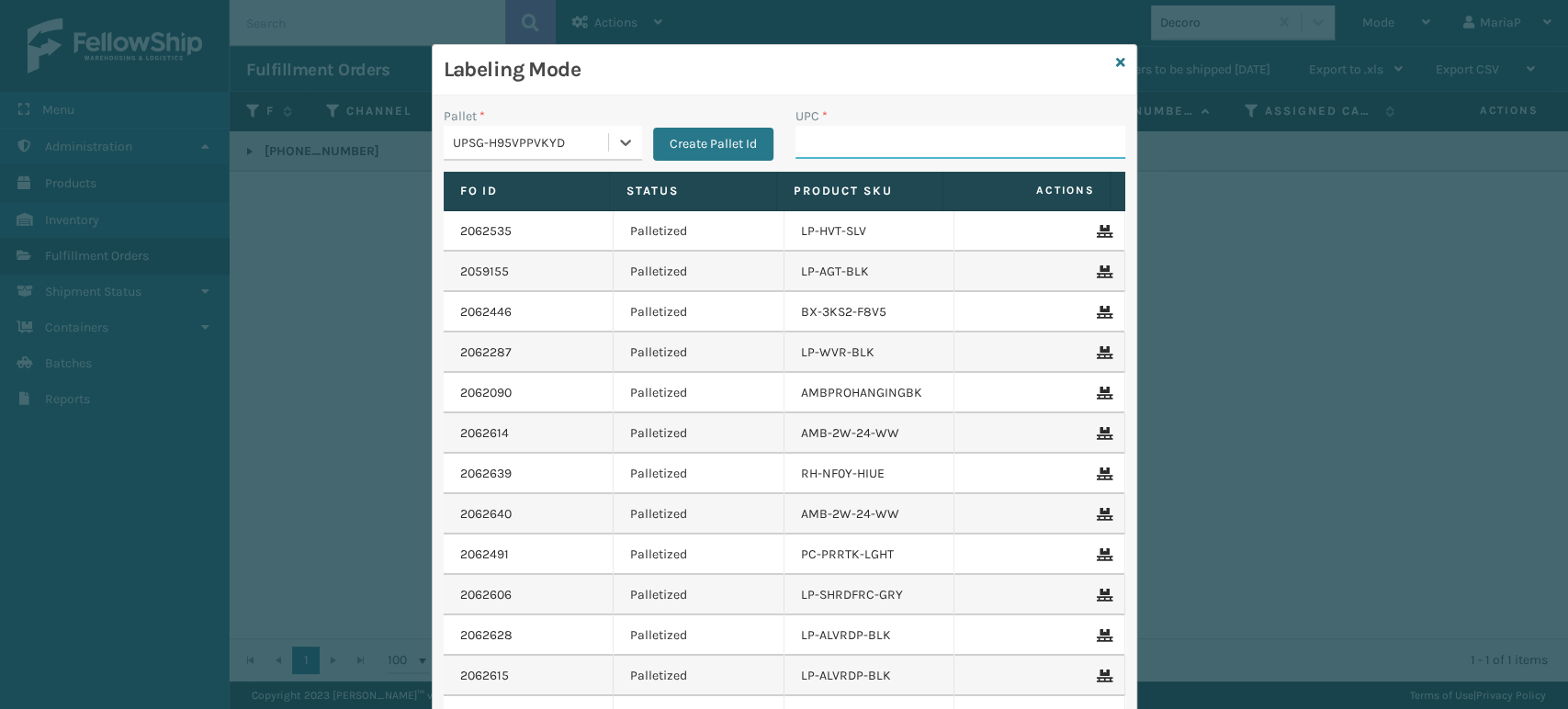
click at [882, 143] on input "UPC *" at bounding box center [959, 142] width 329 height 33
paste input "810162855284"
type input "810162855284"
